Goal: Check status: Check status

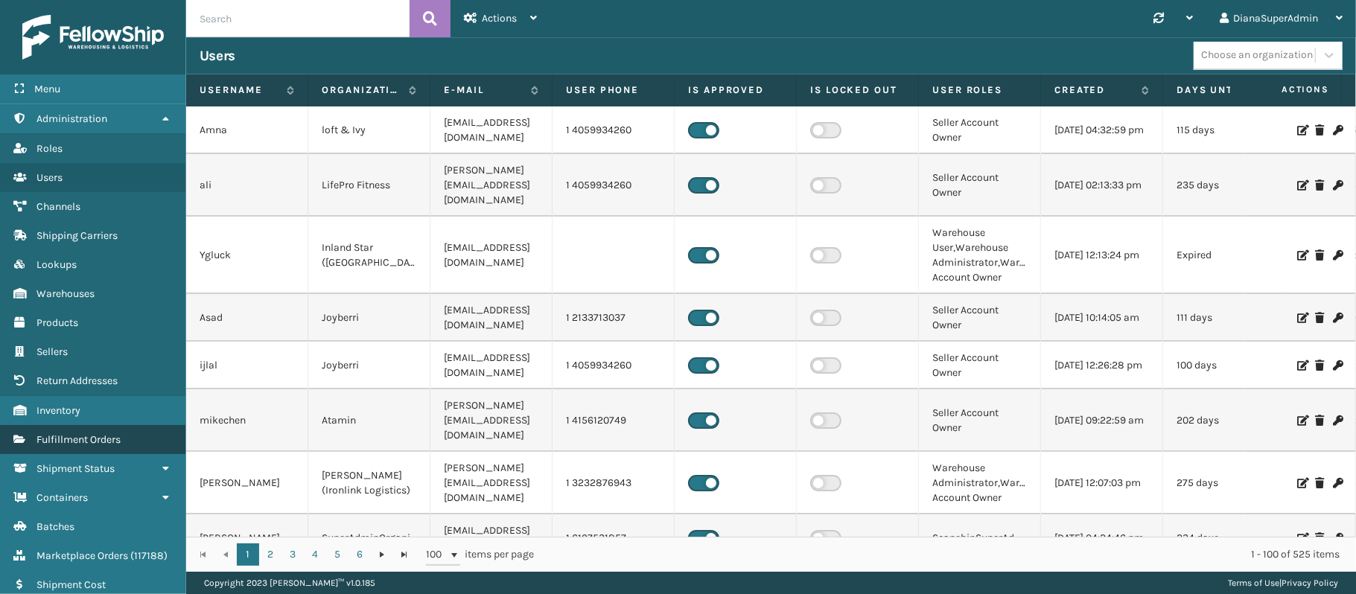
click at [115, 436] on span "Fulfillment Orders" at bounding box center [78, 439] width 84 height 13
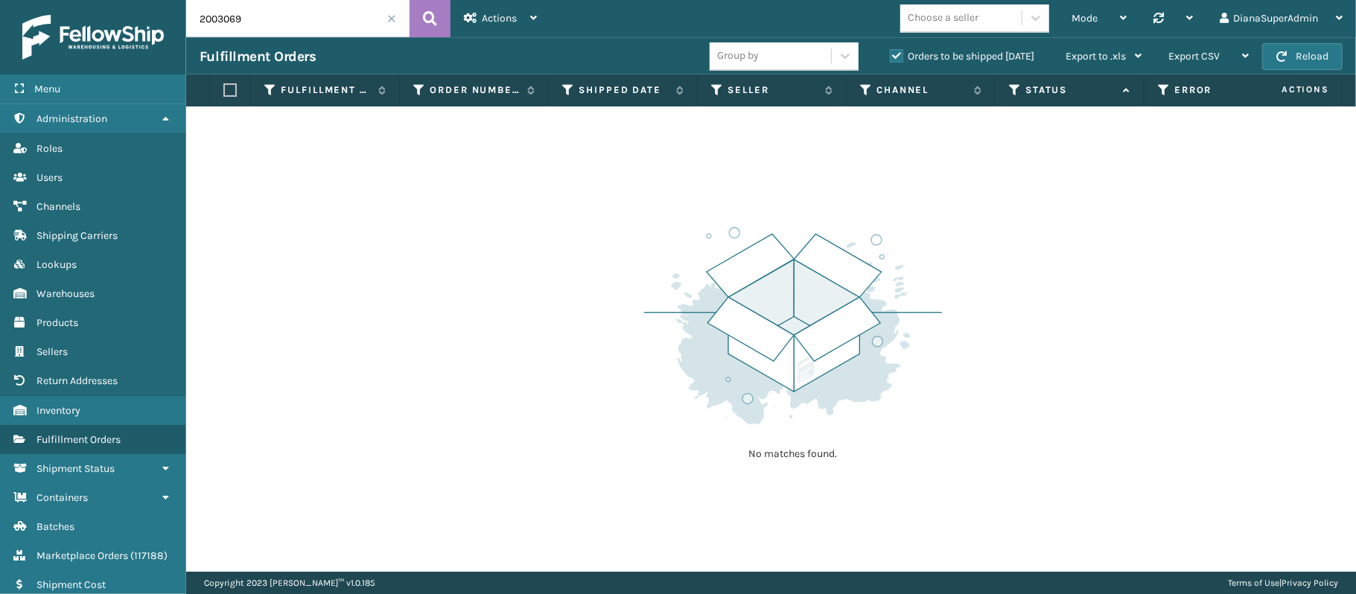
click at [298, 9] on input "2003069" at bounding box center [297, 18] width 223 height 37
paste input "013380242336"
type input "200013380242336"
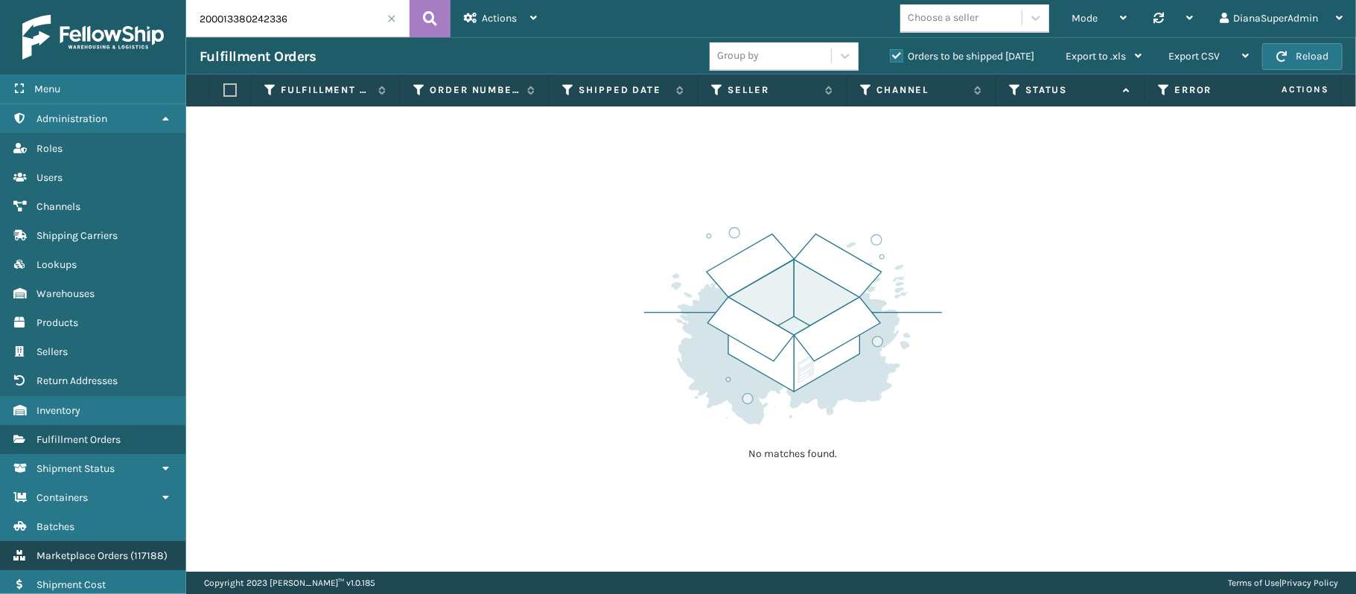
click at [138, 558] on span "( 117188 )" at bounding box center [148, 555] width 37 height 13
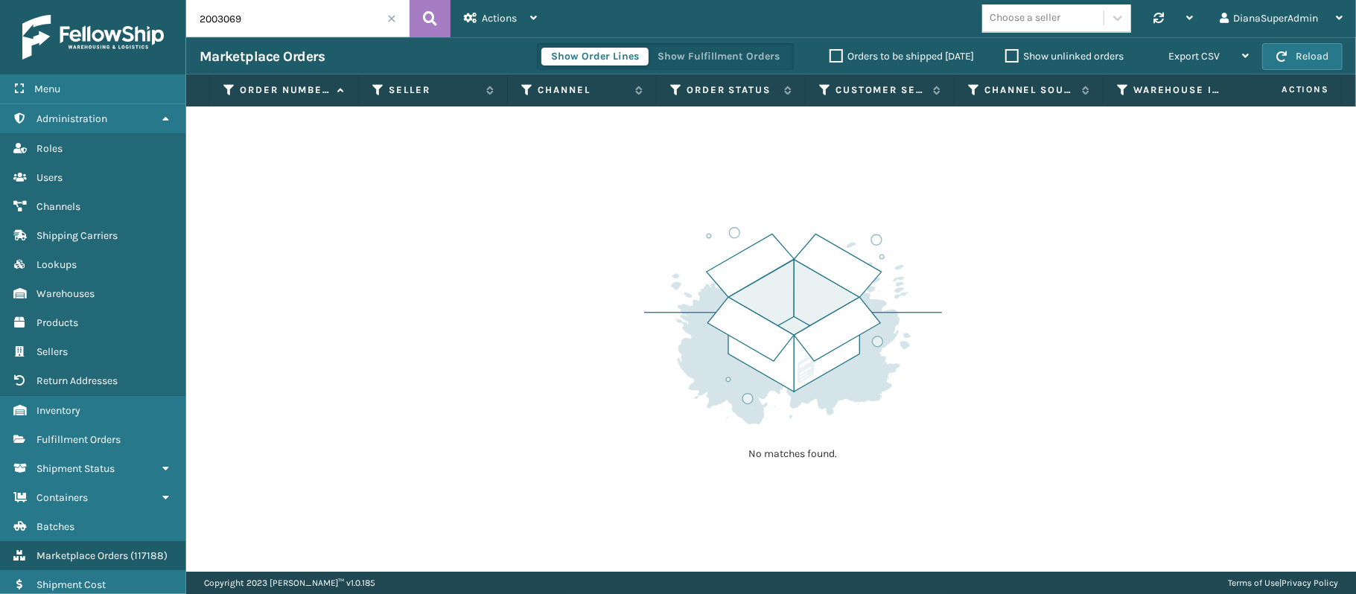
click at [331, 19] on input "2003069" at bounding box center [297, 18] width 223 height 37
paste input "013380242336"
type input "200013380242336"
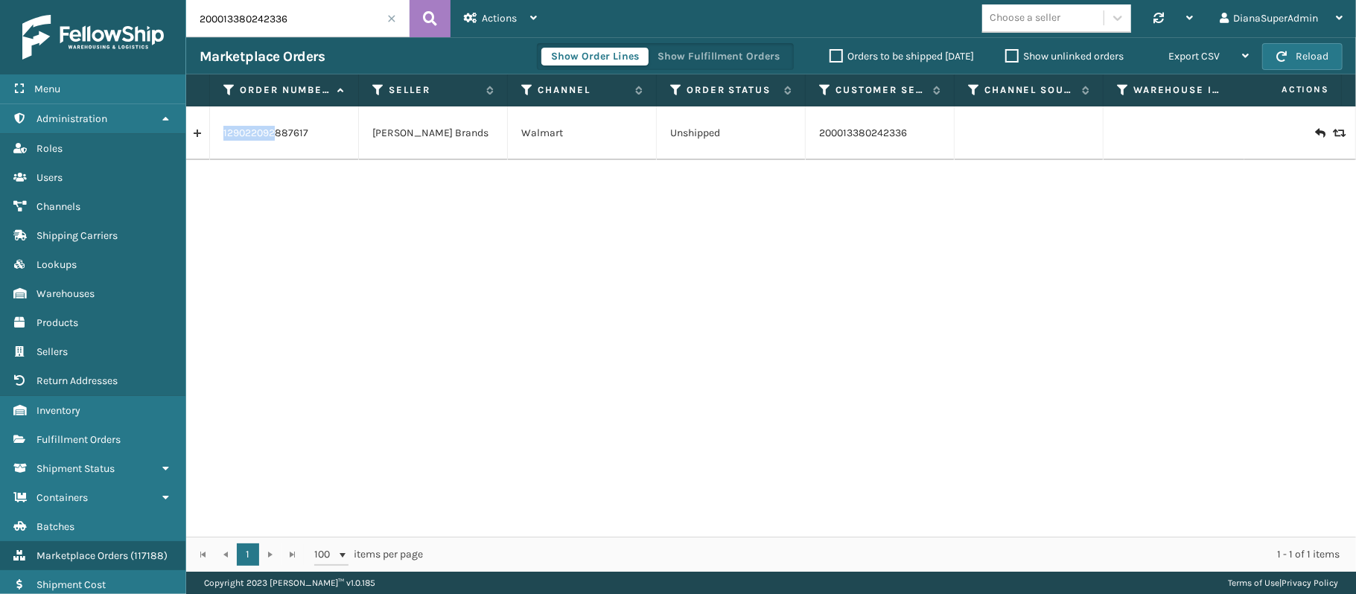
drag, startPoint x: 272, startPoint y: 140, endPoint x: 314, endPoint y: 165, distance: 48.4
click at [314, 165] on div "129022092887617 [PERSON_NAME] Brands Walmart Unshipped 200013380242336 MIL-101-…" at bounding box center [771, 321] width 1170 height 430
click at [286, 129] on link "129022092887617" at bounding box center [265, 133] width 85 height 15
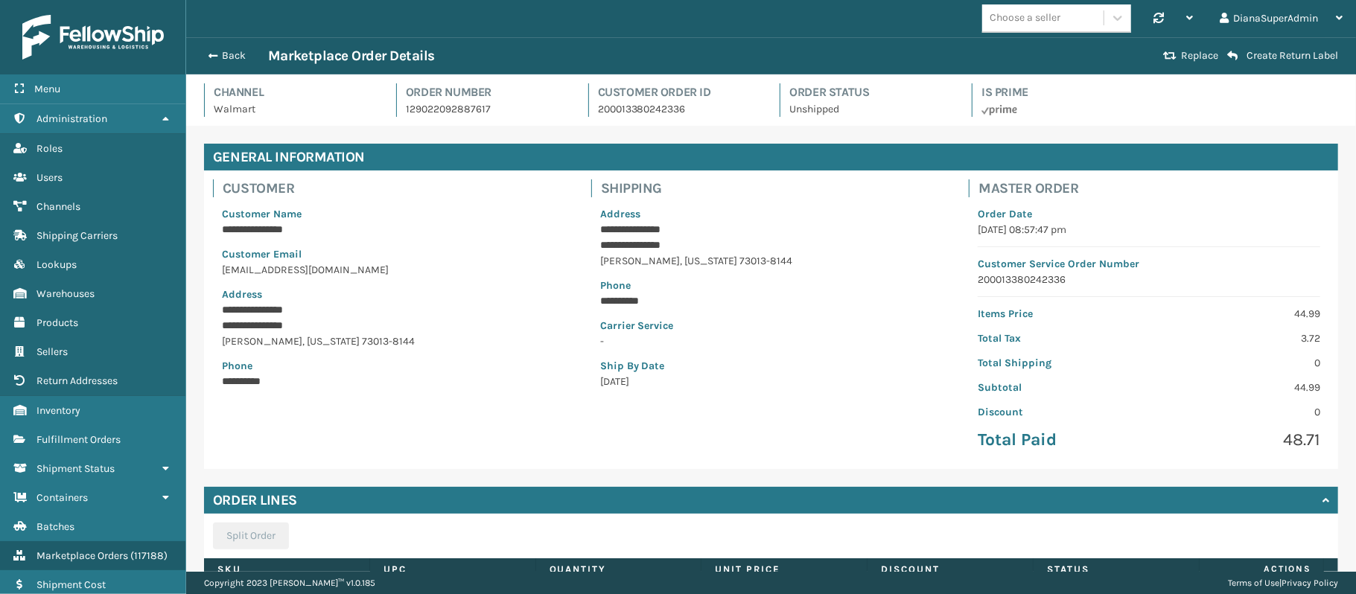
scroll to position [150, 0]
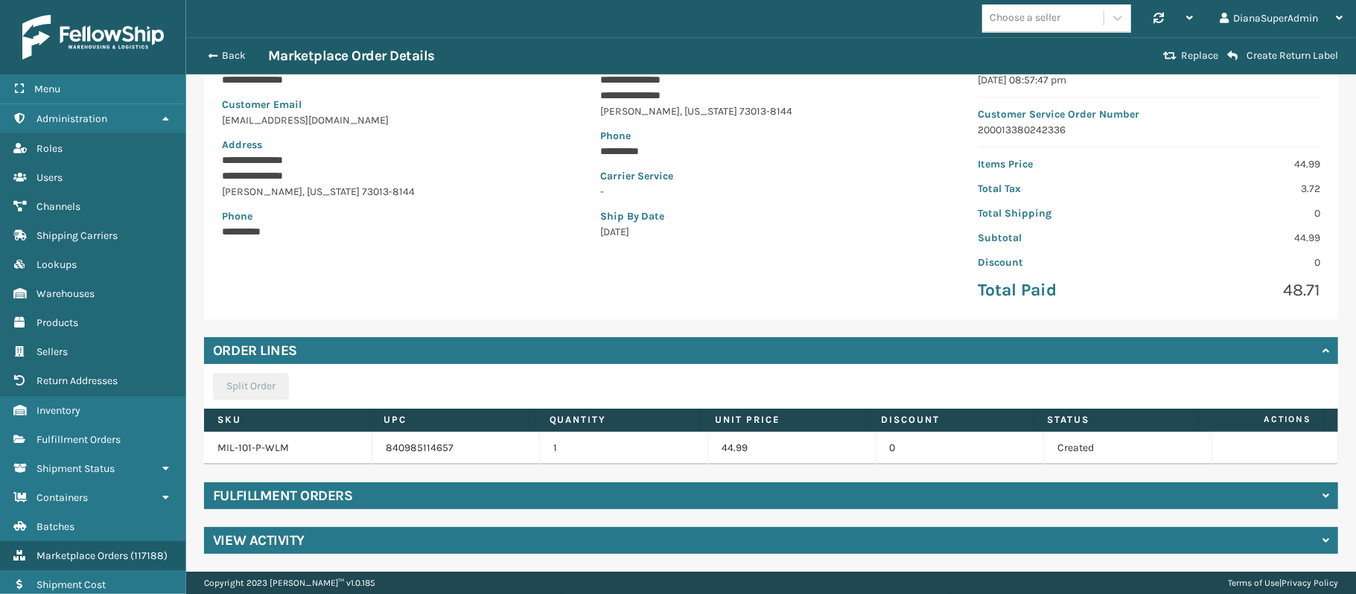
click at [337, 510] on div "**********" at bounding box center [771, 274] width 1170 height 596
click at [335, 501] on h4 "Fulfillment Orders" at bounding box center [282, 496] width 139 height 18
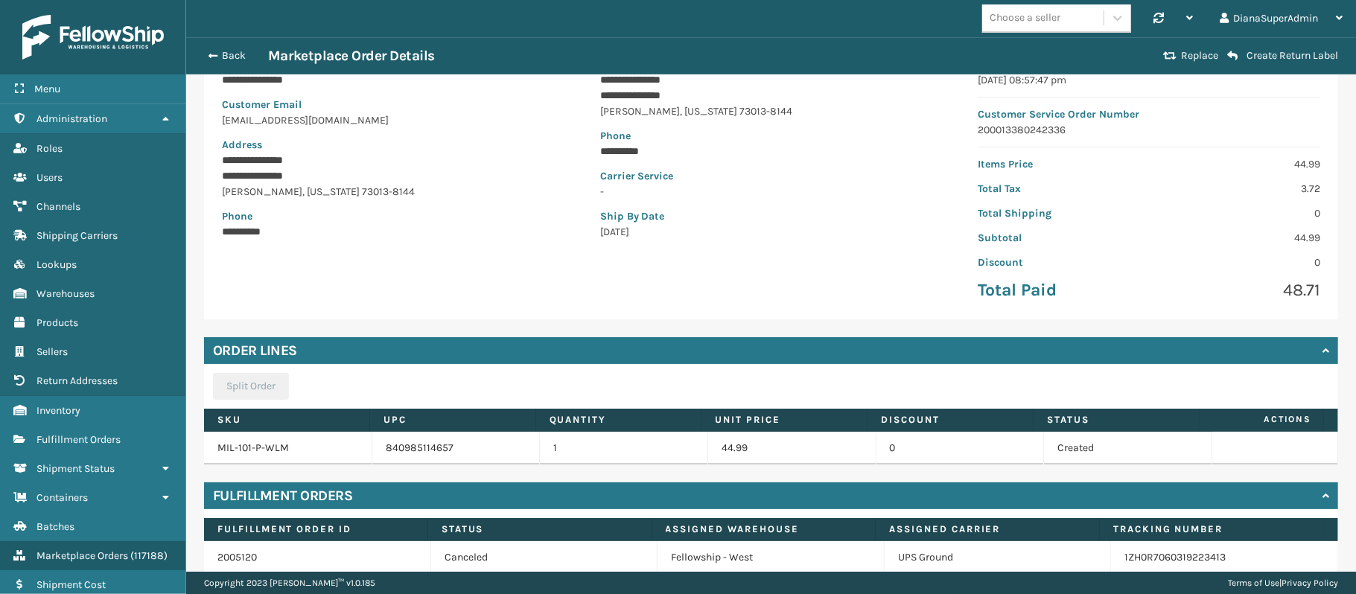
scroll to position [215, 0]
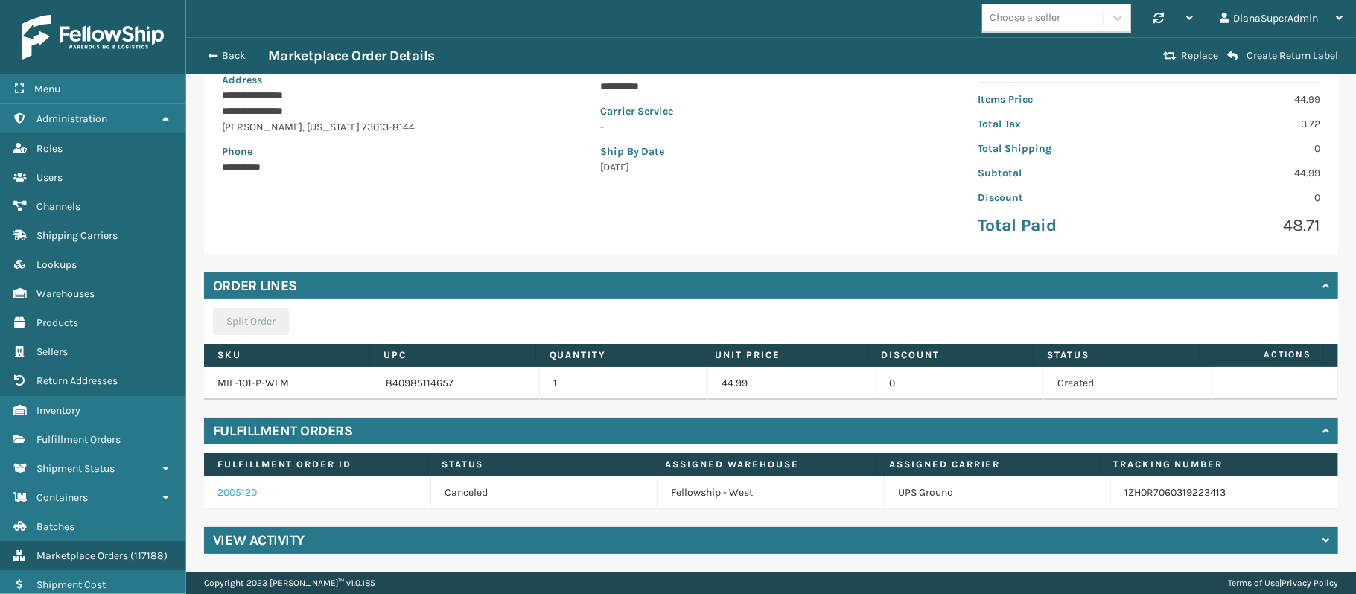
click at [247, 493] on link "2005120" at bounding box center [236, 492] width 39 height 13
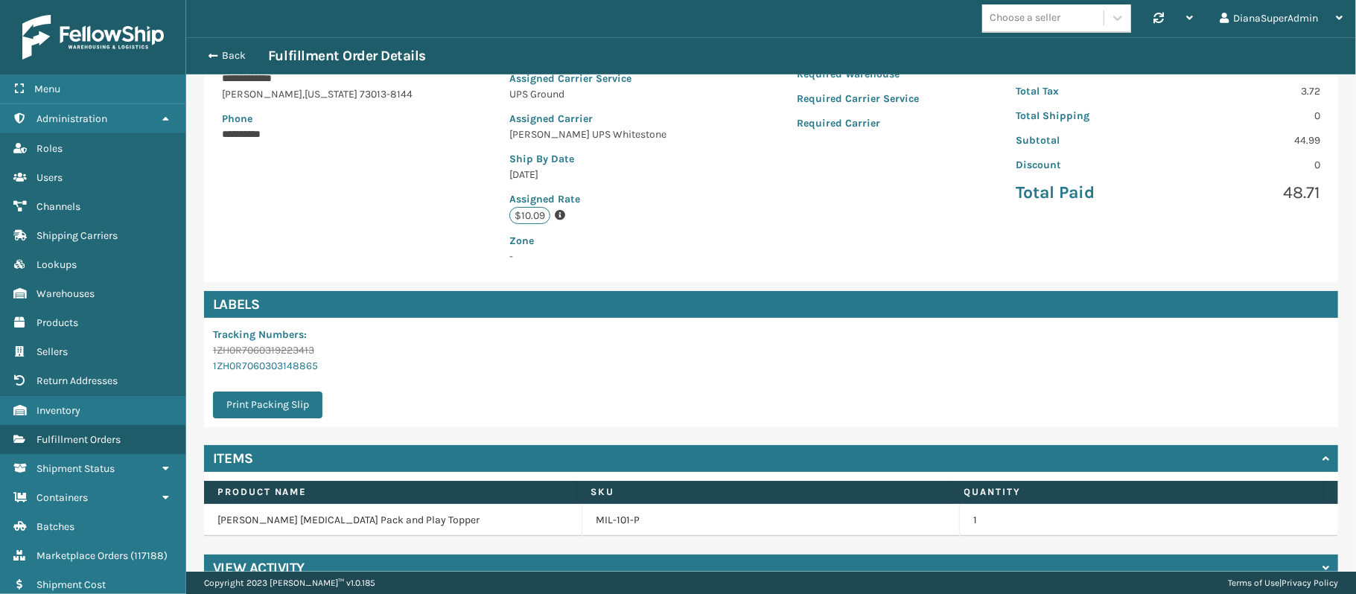
scroll to position [275, 0]
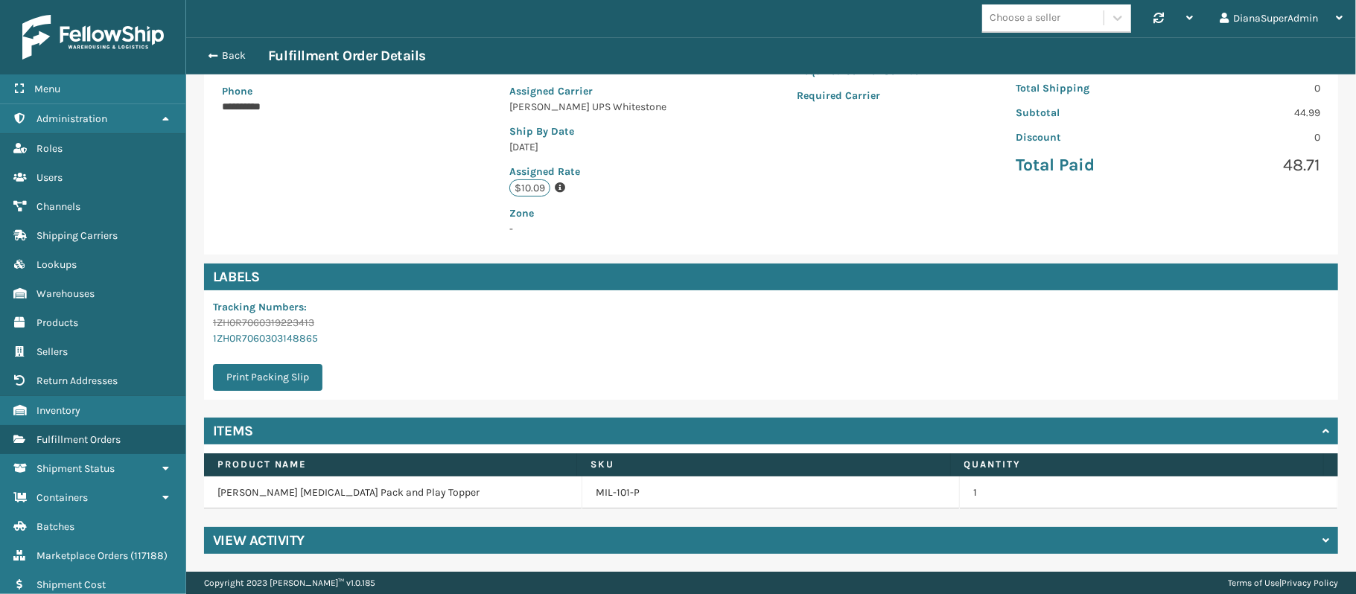
click at [272, 537] on h4 "View Activity" at bounding box center [259, 541] width 92 height 18
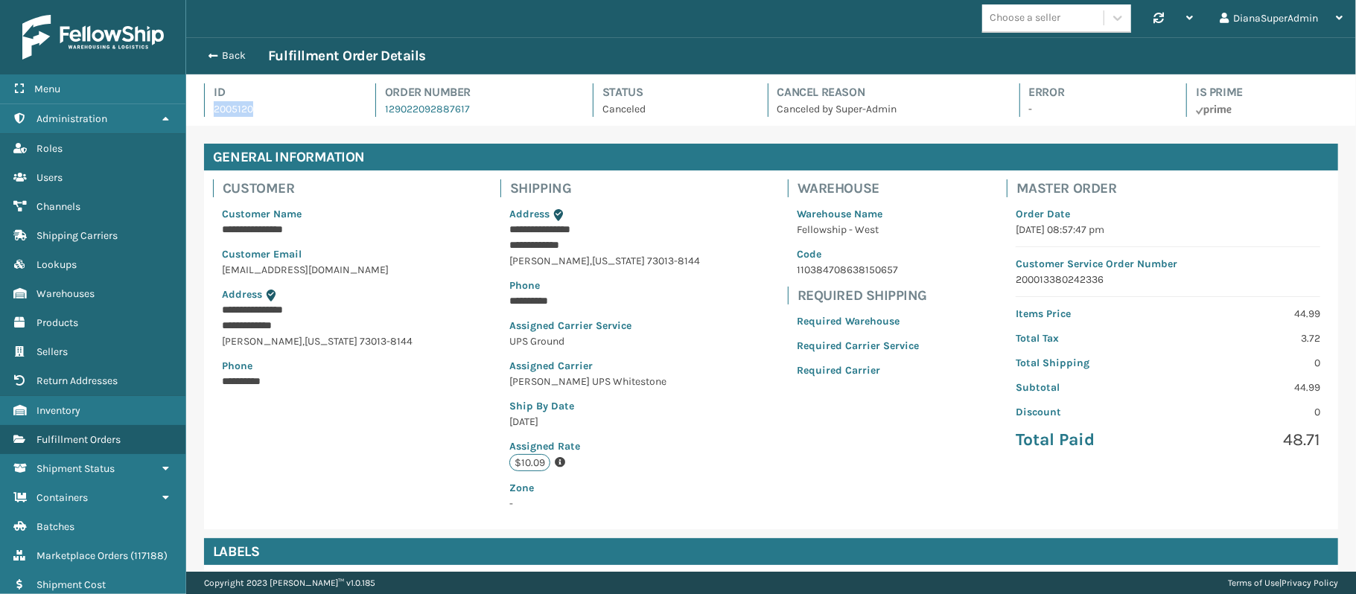
drag, startPoint x: 263, startPoint y: 105, endPoint x: 197, endPoint y: 105, distance: 65.5
click at [197, 105] on div "Id 2005120 Order Number 129022092887617 Status Canceled Cancel Reason Canceled …" at bounding box center [771, 99] width 1170 height 51
copy p "2005120"
